Goal: Ask a question

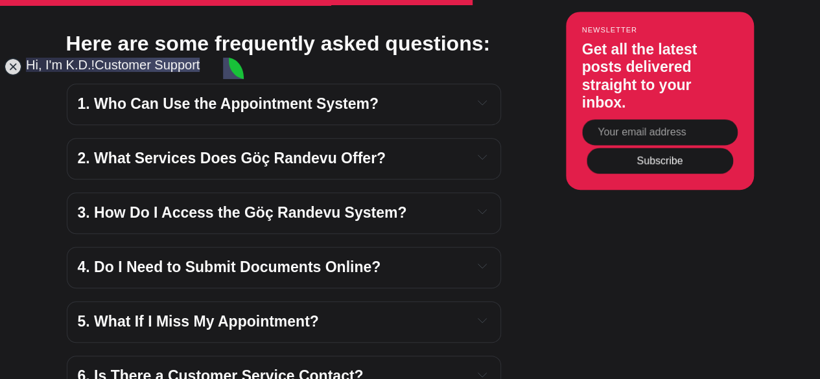
scroll to position [31, 0]
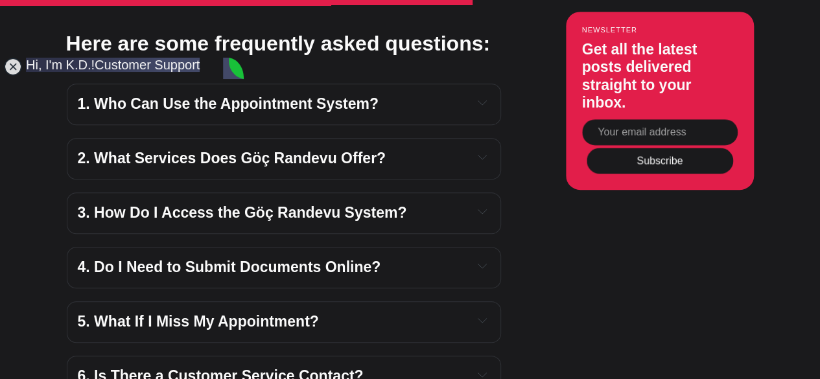
scroll to position [19, 0]
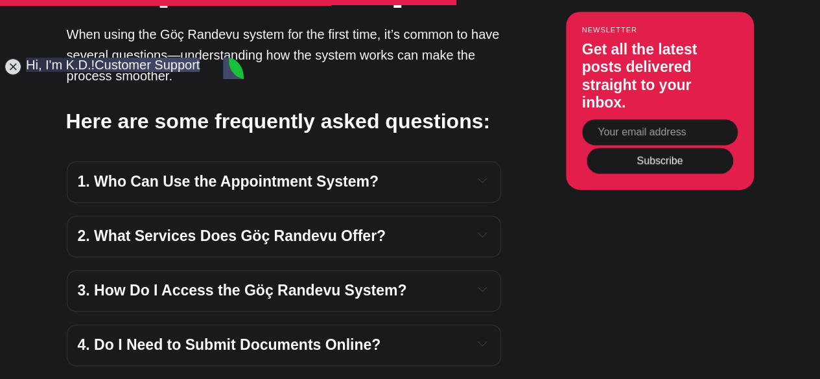
scroll to position [21, 0]
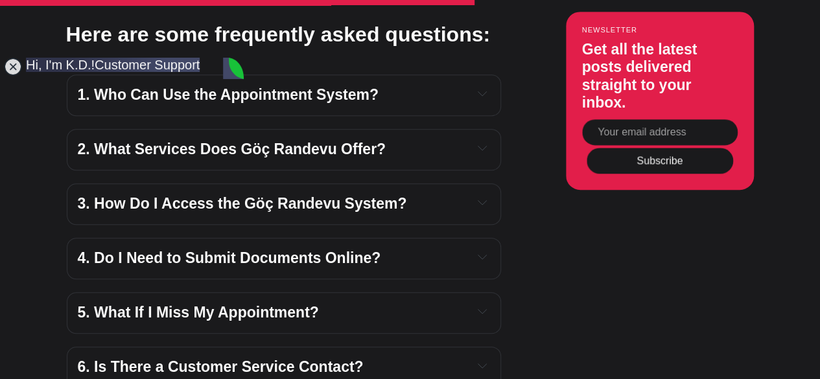
scroll to position [2881, 0]
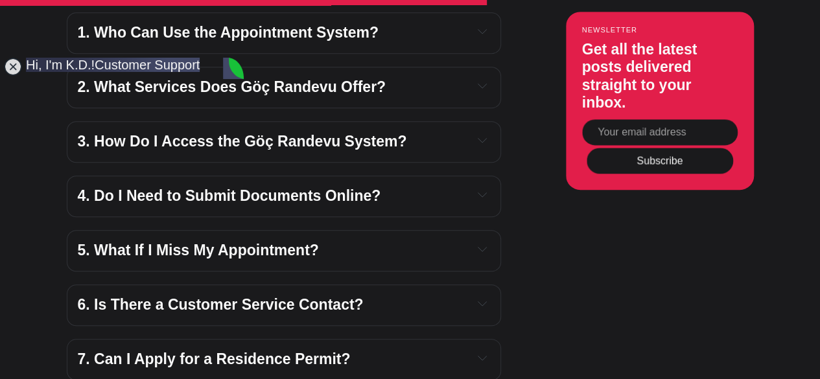
scroll to position [2943, 0]
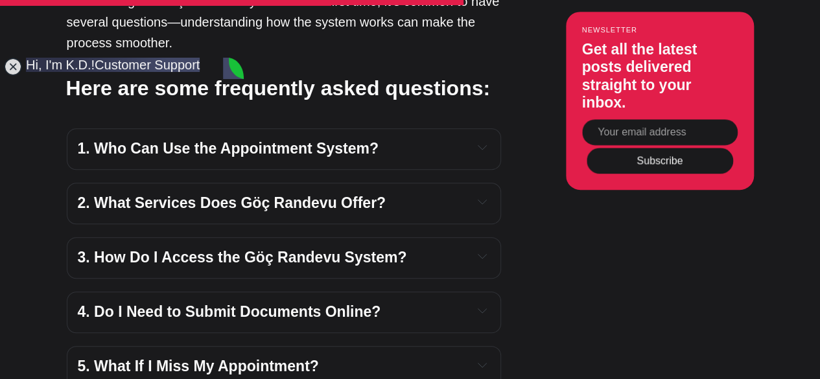
scroll to position [2825, 0]
type textarea "No problem, yes of course i had started the process last year but i couldn't co…"
click at [12, 69] on jdiv at bounding box center [13, 67] width 18 height 18
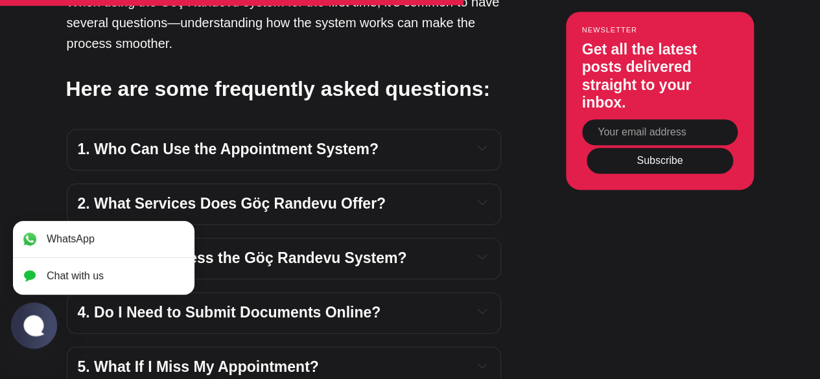
click at [38, 330] on jdiv at bounding box center [33, 326] width 25 height 22
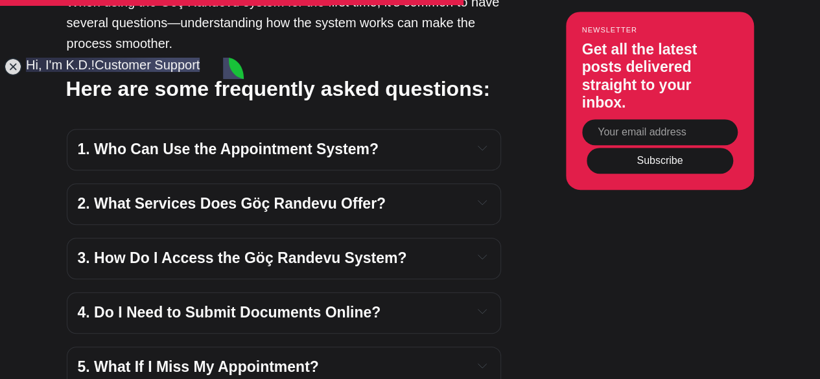
scroll to position [3102, 0]
click at [46, 81] on jdiv at bounding box center [134, 218] width 1515 height 1619
